Goal: Navigation & Orientation: Understand site structure

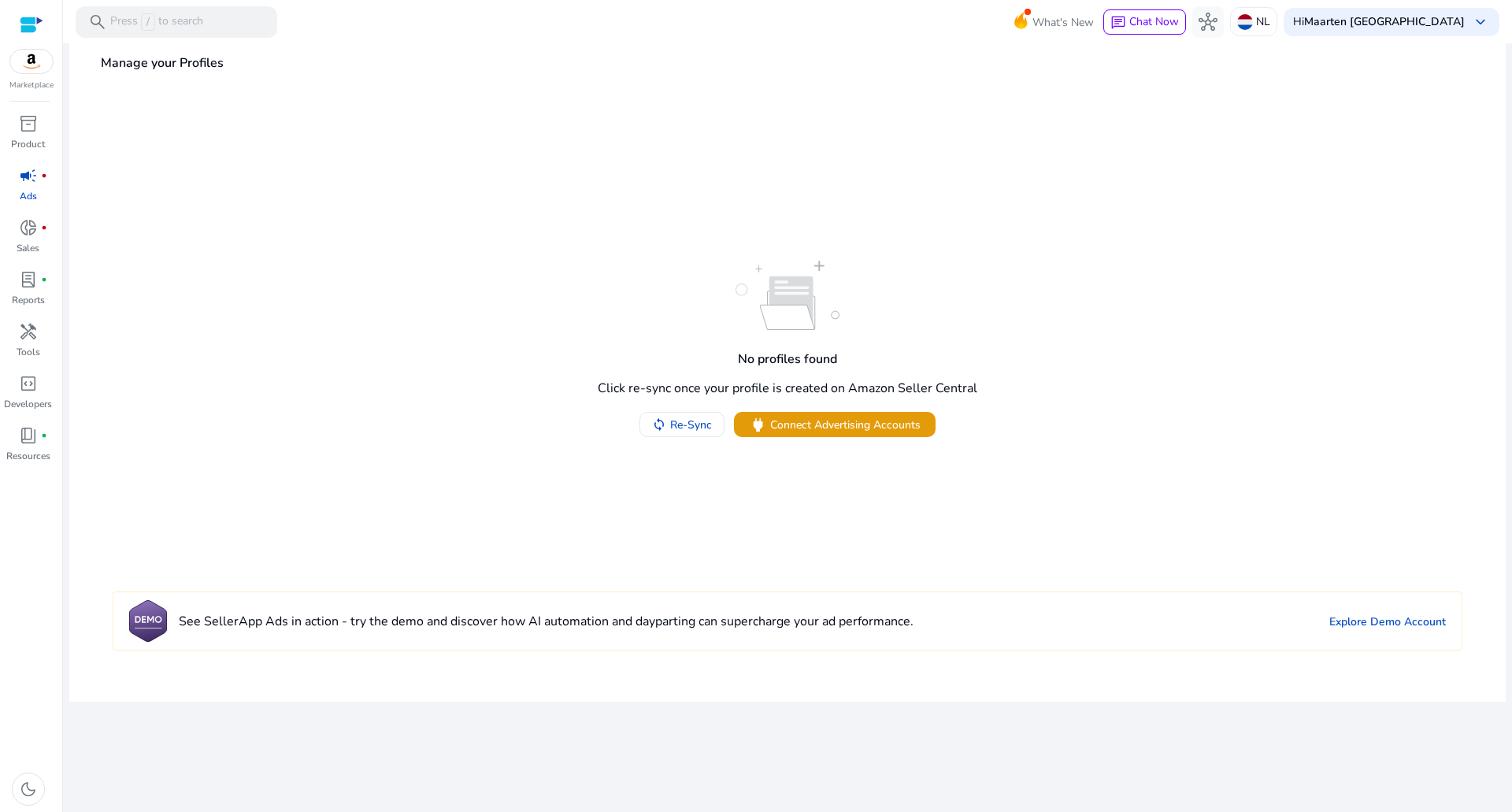
click at [37, 24] on div at bounding box center [31, 24] width 24 height 18
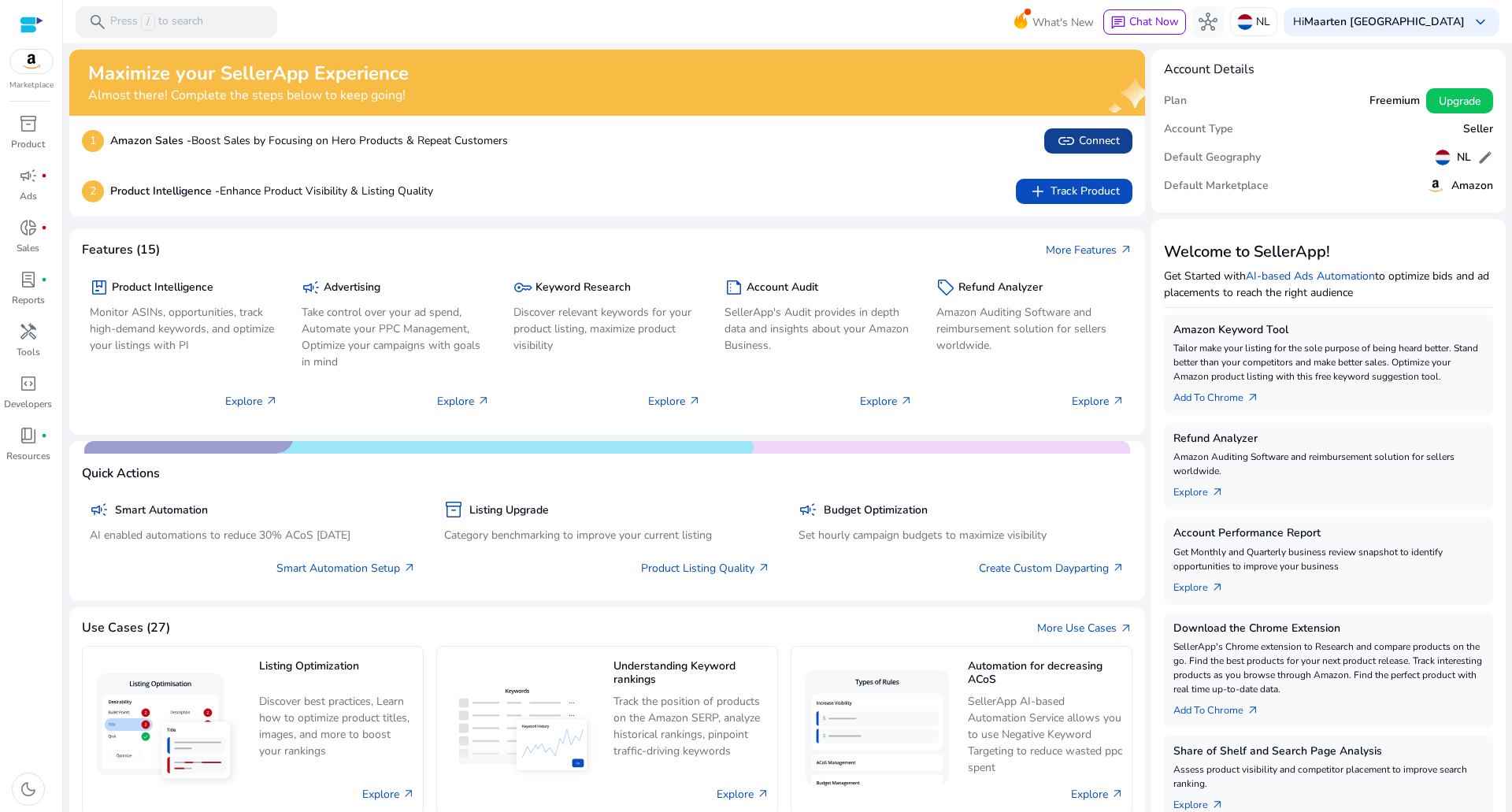
click at [1060, 146] on span "link" at bounding box center [1066, 141] width 19 height 19
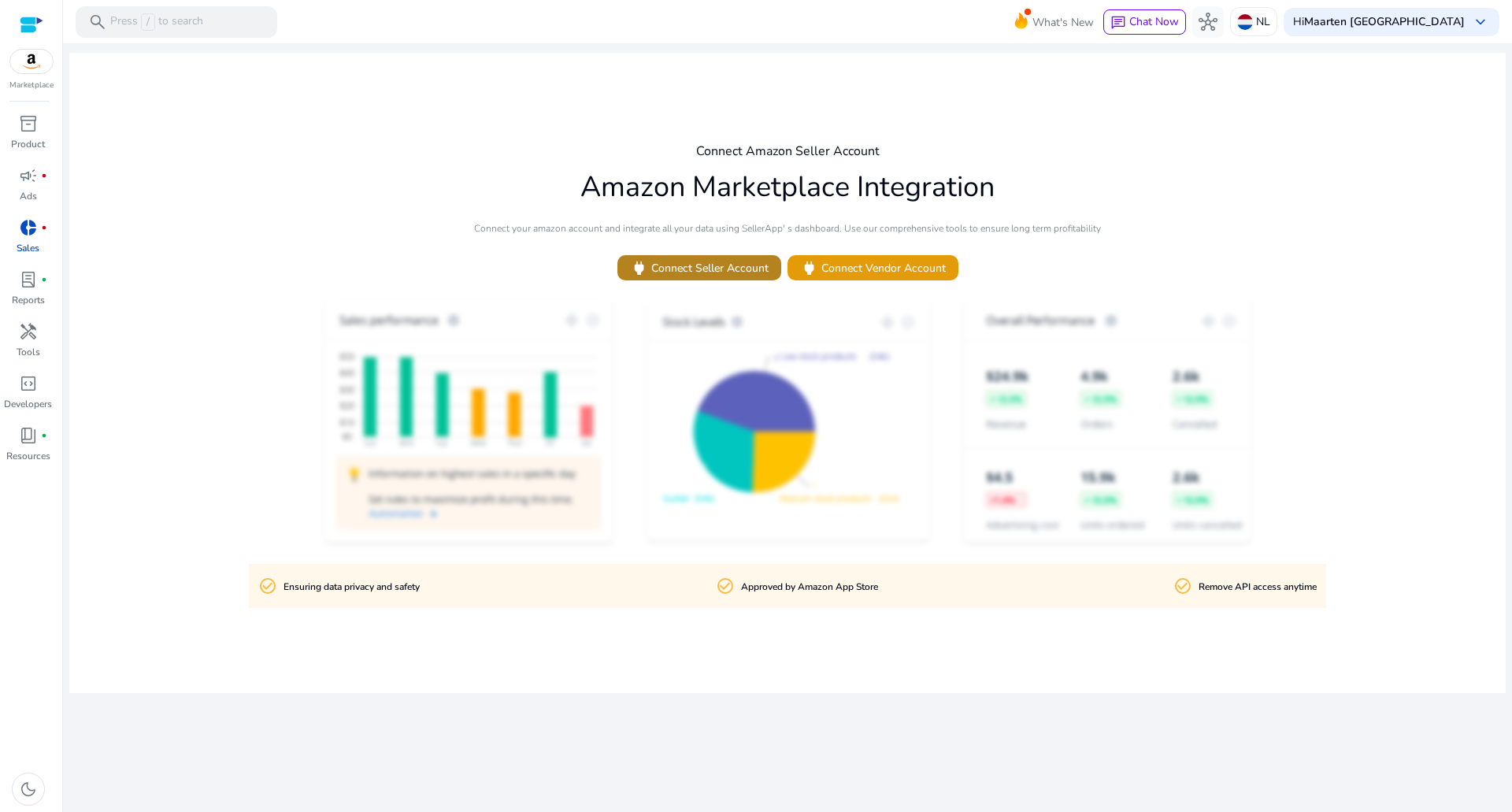
click at [706, 268] on span "power Connect Seller Account" at bounding box center [700, 267] width 139 height 18
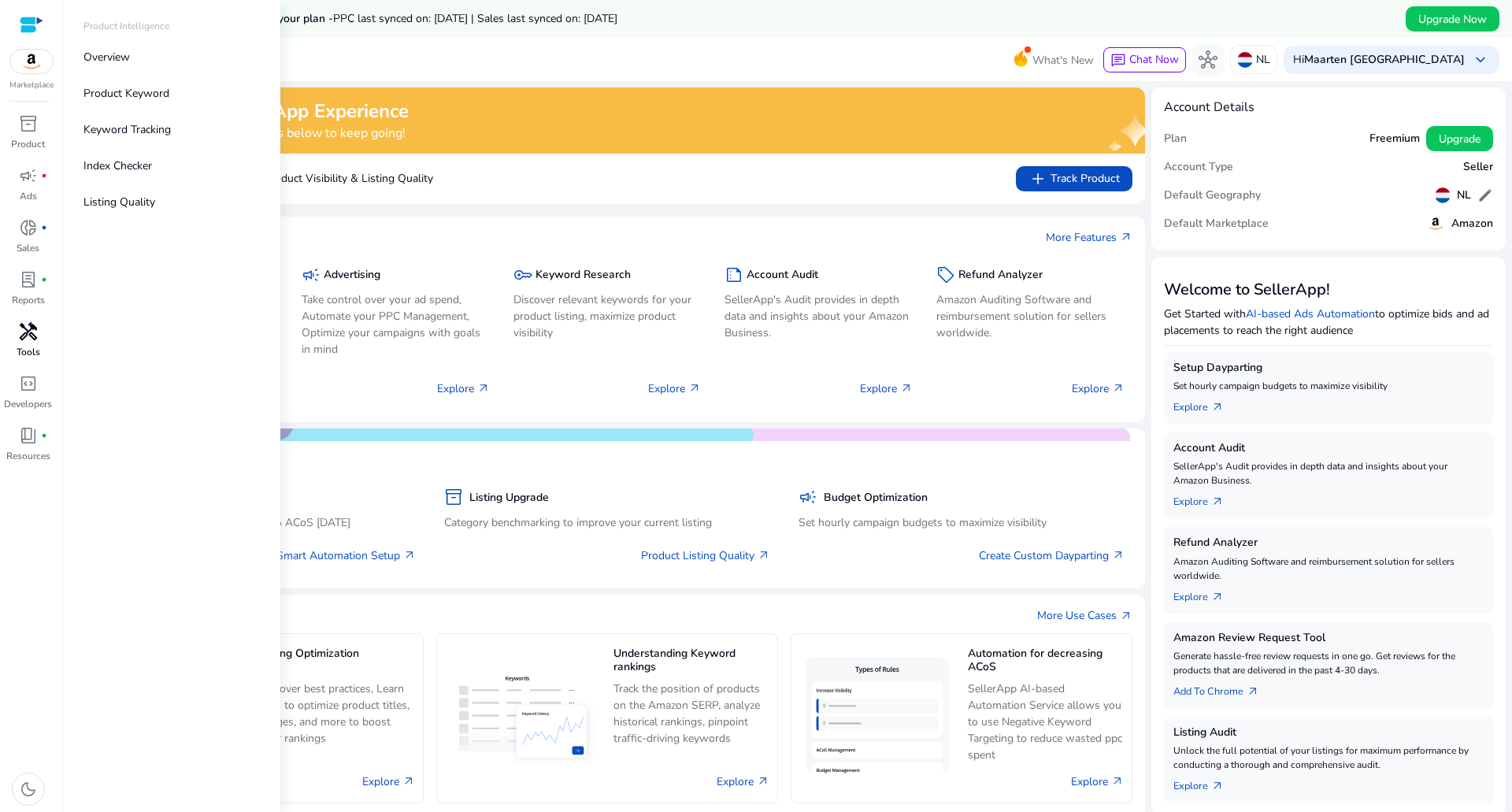
click at [26, 343] on div "handyman" at bounding box center [29, 331] width 44 height 25
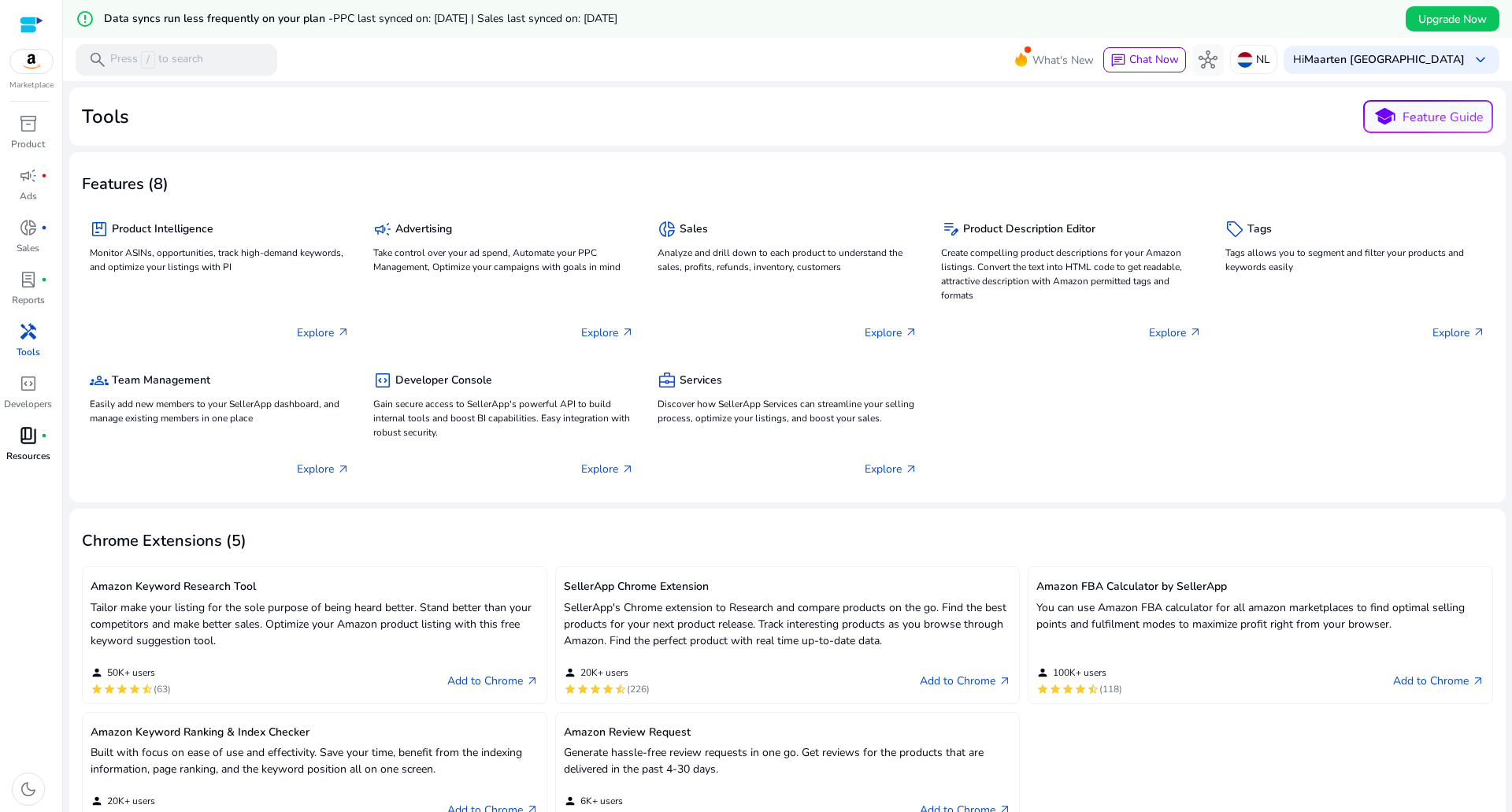
click at [36, 431] on span "book_4" at bounding box center [29, 436] width 19 height 19
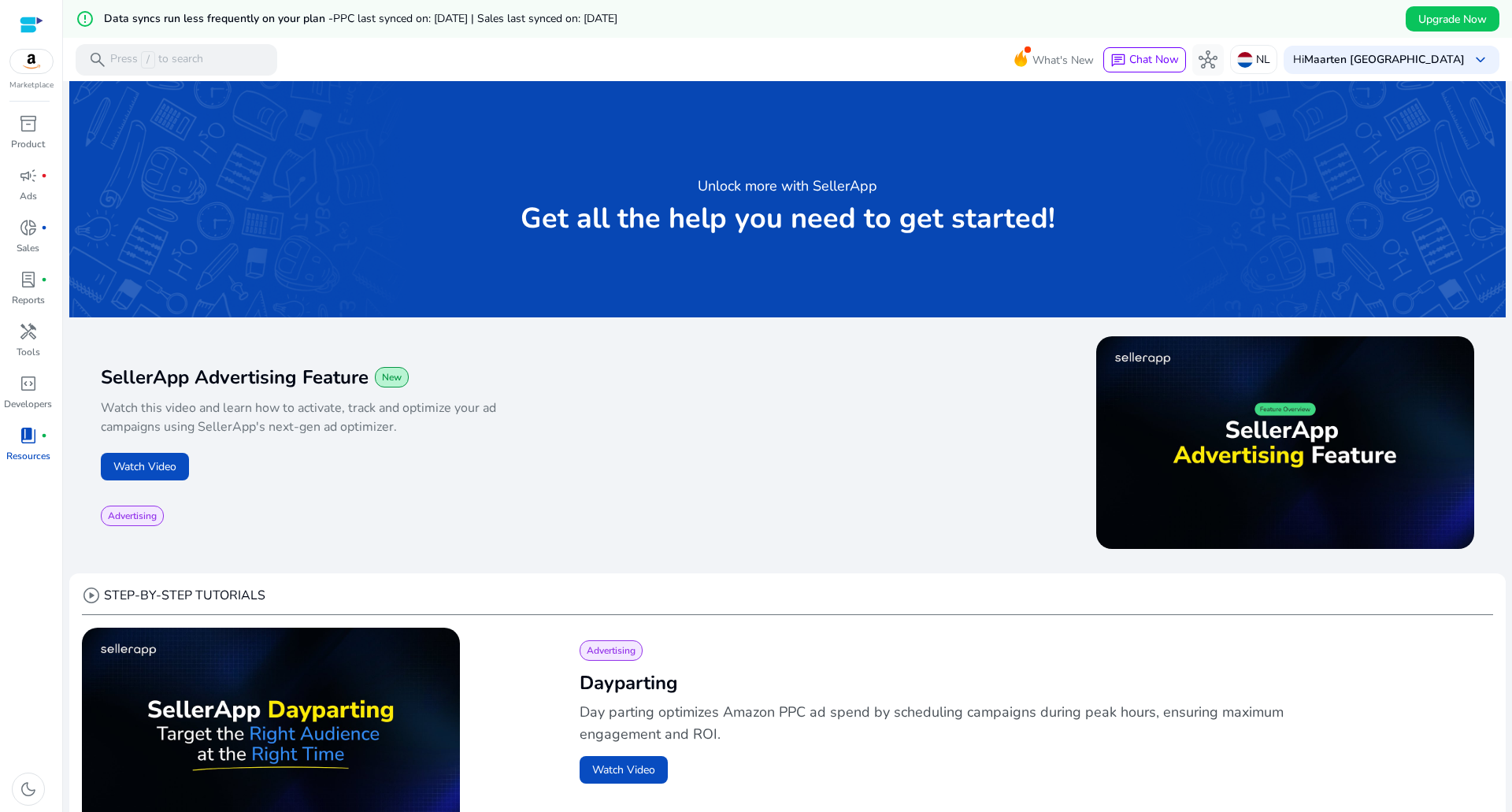
click at [26, 28] on div at bounding box center [31, 24] width 24 height 18
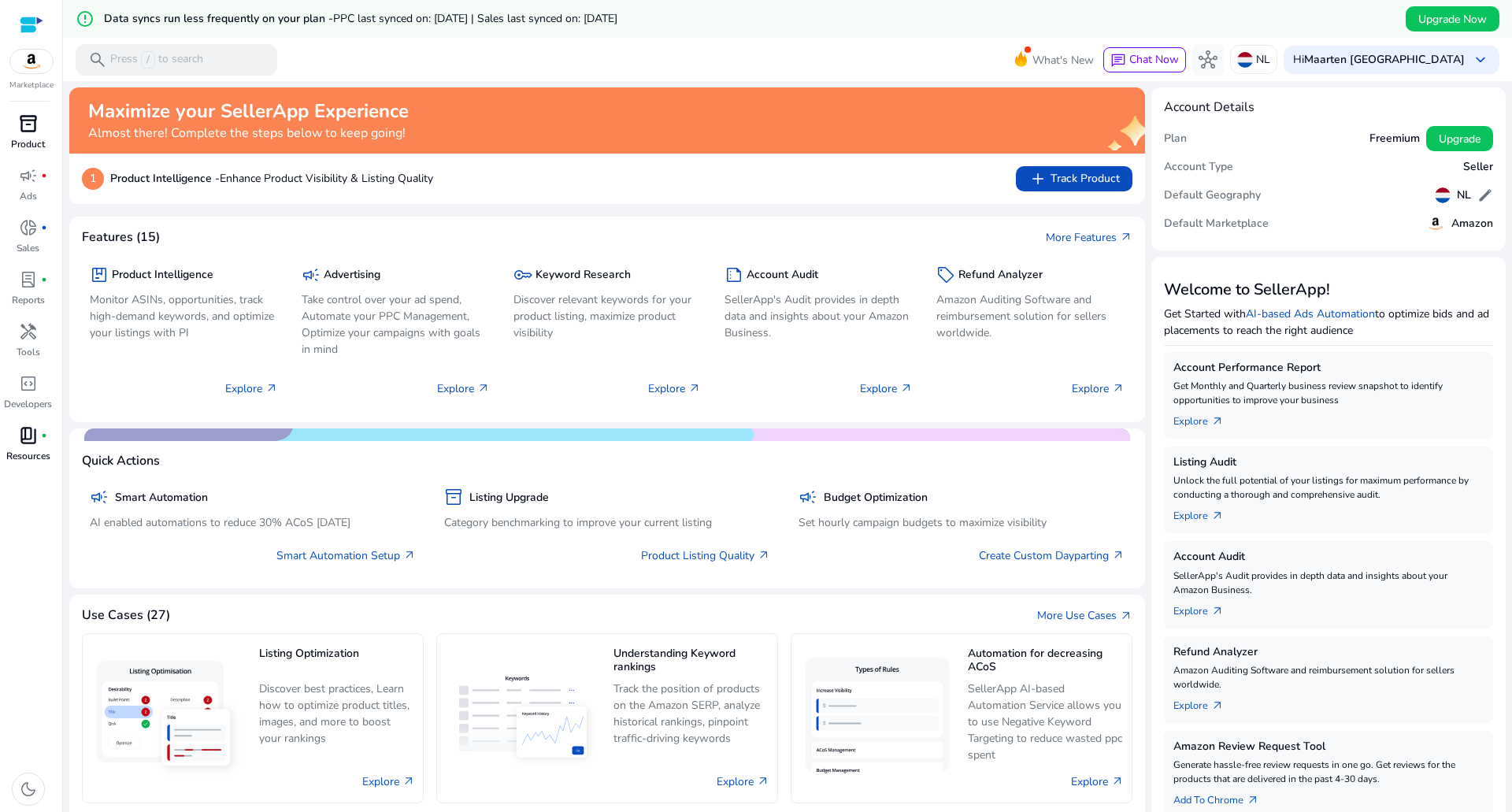
click at [24, 130] on span "inventory_2" at bounding box center [29, 124] width 19 height 19
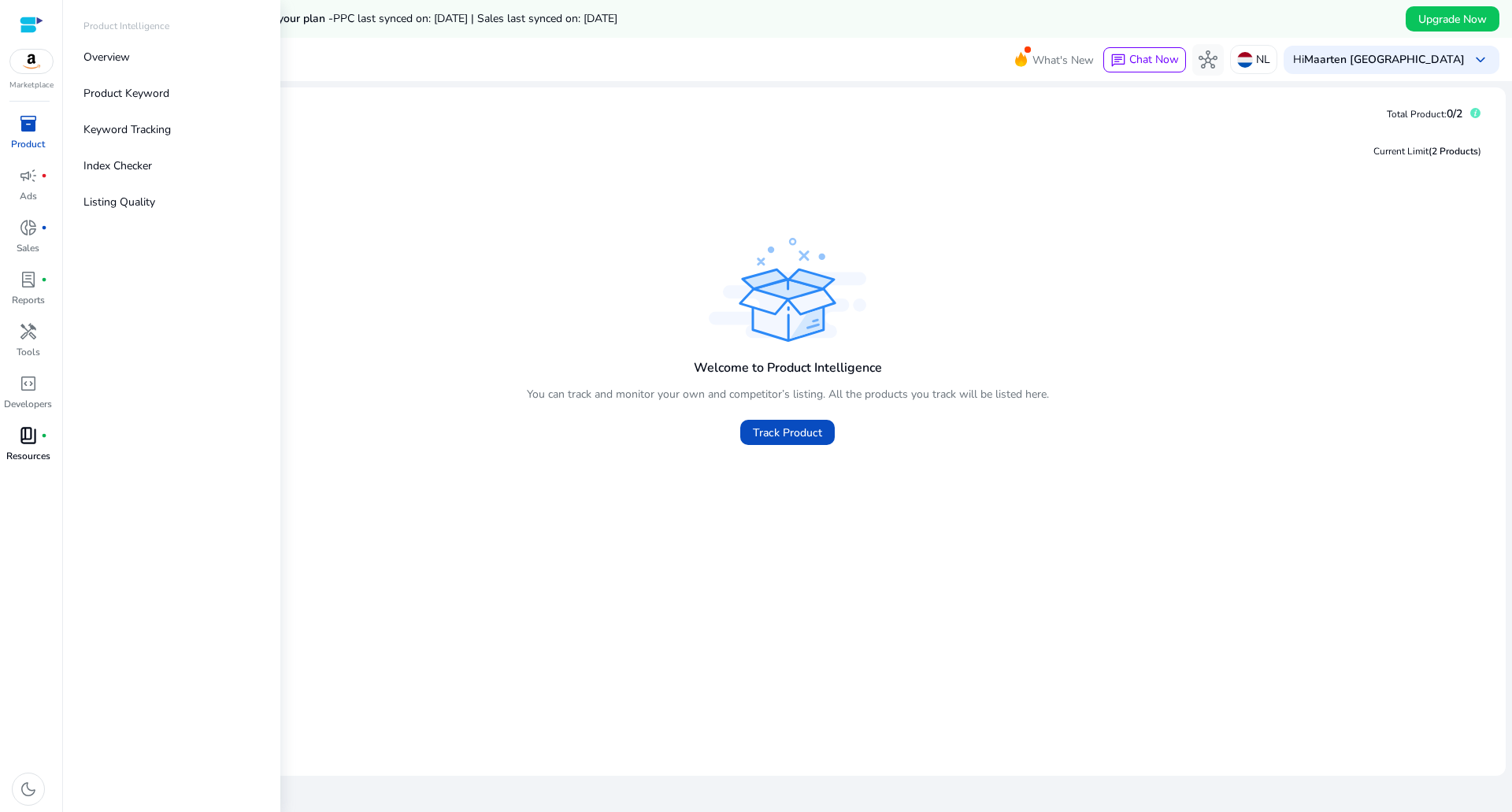
click at [26, 67] on img at bounding box center [32, 62] width 42 height 24
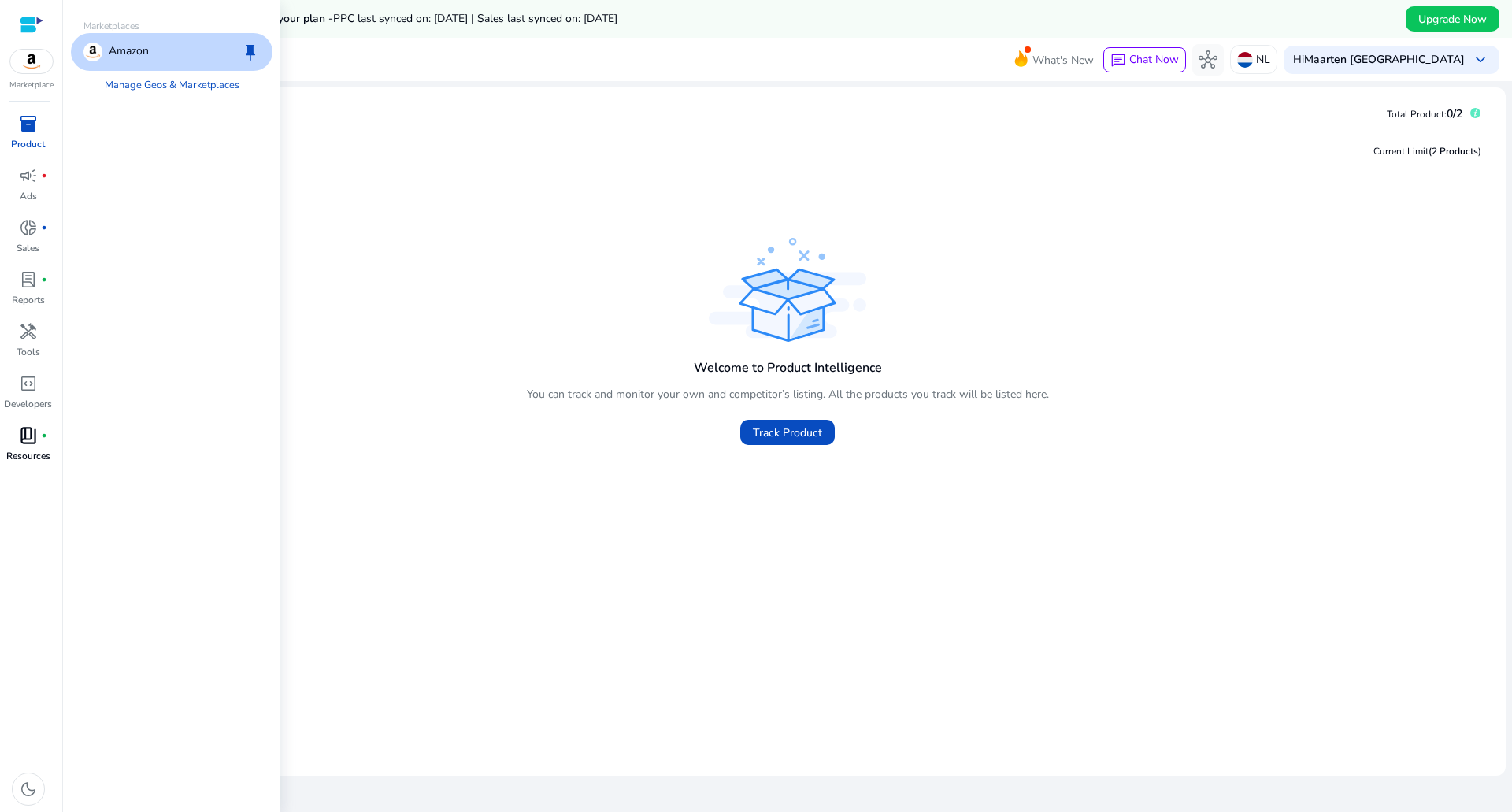
click at [32, 18] on div at bounding box center [31, 24] width 24 height 18
